Goal: Check status: Check status

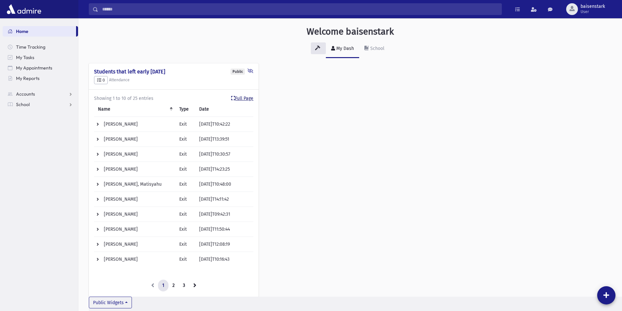
click at [246, 96] on link "Full Page" at bounding box center [242, 98] width 22 height 7
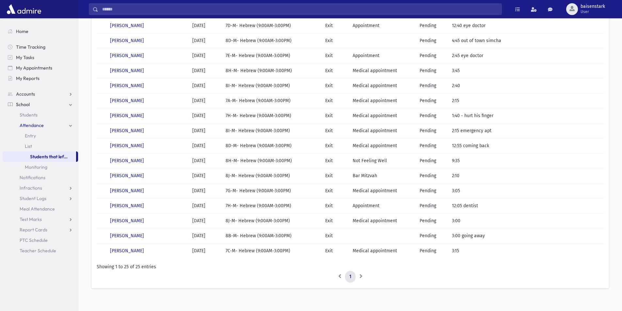
scroll to position [214, 0]
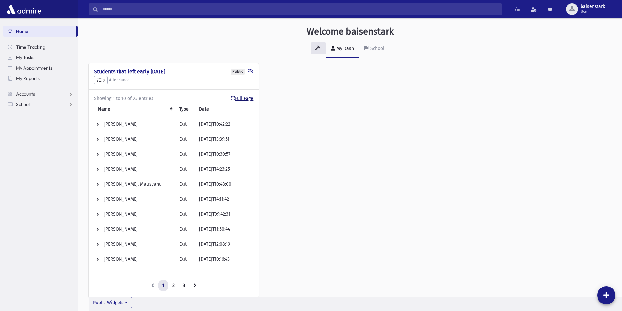
click at [247, 98] on link "Full Page" at bounding box center [242, 98] width 22 height 7
click at [242, 97] on link "Full Page" at bounding box center [242, 98] width 22 height 7
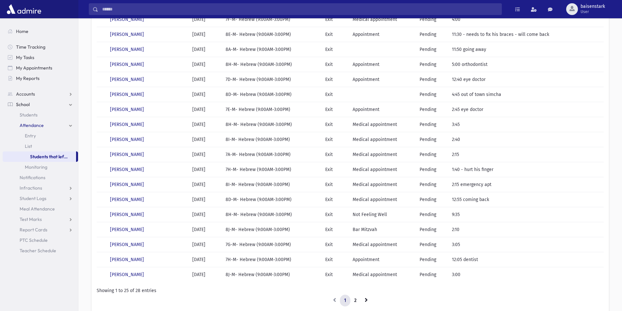
scroll to position [196, 0]
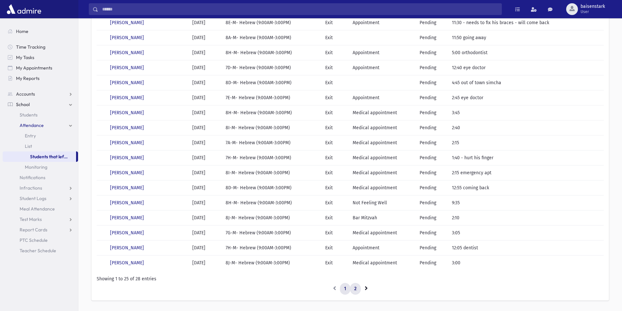
click at [355, 289] on link "2" at bounding box center [355, 289] width 11 height 12
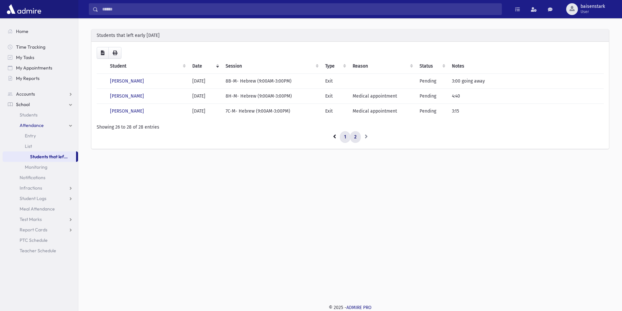
click at [345, 140] on link "1" at bounding box center [345, 137] width 10 height 12
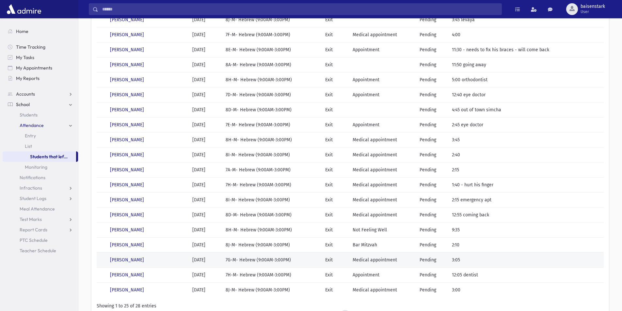
scroll to position [214, 0]
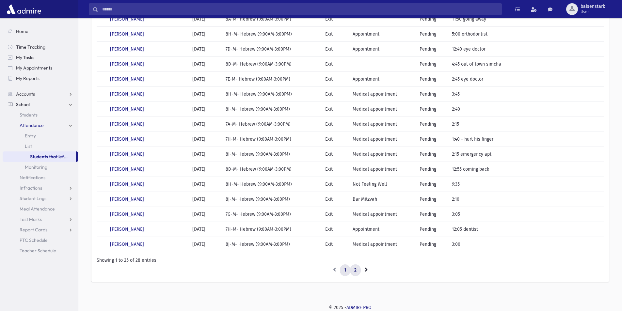
click at [355, 269] on link "2" at bounding box center [355, 270] width 11 height 12
